Goal: Task Accomplishment & Management: Manage account settings

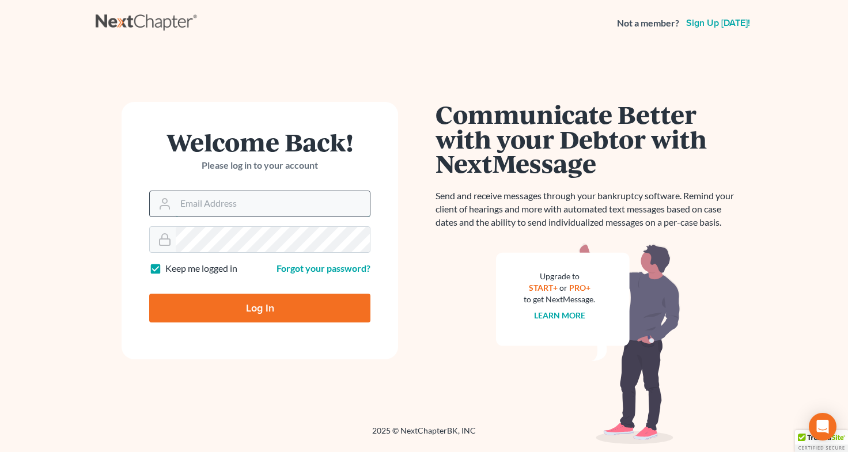
click at [182, 202] on input "Email Address" at bounding box center [273, 203] width 194 height 25
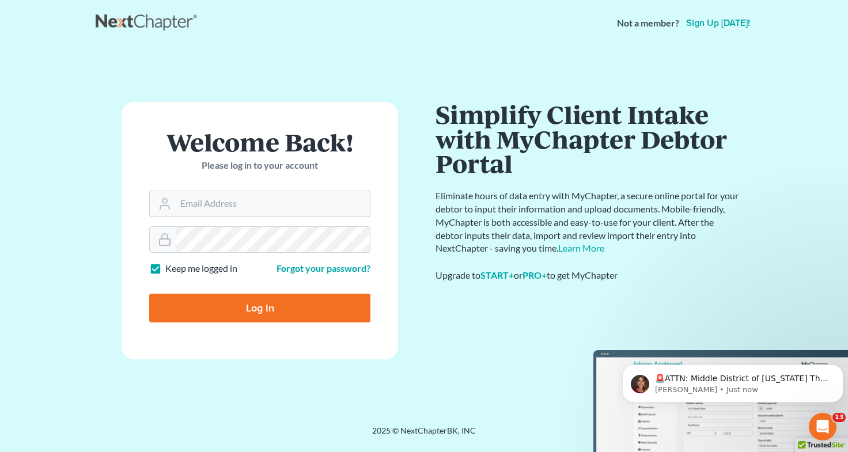
type input "[EMAIL_ADDRESS][DOMAIN_NAME]"
click at [248, 312] on input "Log In" at bounding box center [259, 308] width 221 height 29
type input "Thinking..."
